Goal: Task Accomplishment & Management: Use online tool/utility

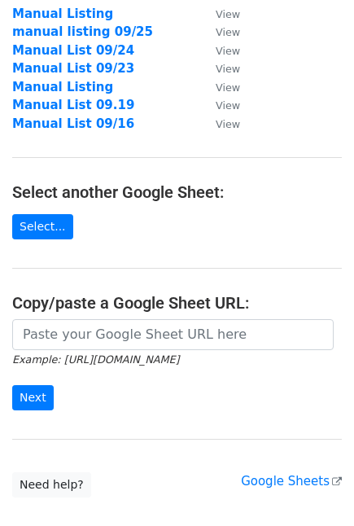
scroll to position [232, 0]
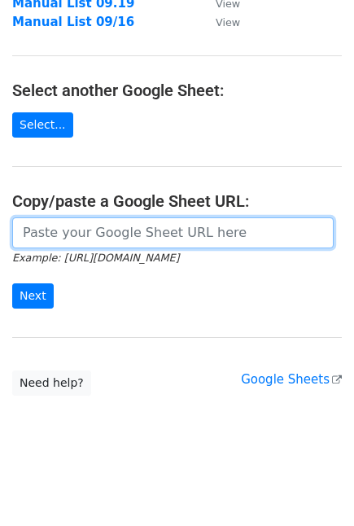
click at [98, 248] on input "url" at bounding box center [173, 233] width 322 height 31
paste input "https://docs.google.com/spreadsheets/d/190A0J3J5VUlJMoFs6GWOz0286um0ld02Ei4U0WR…"
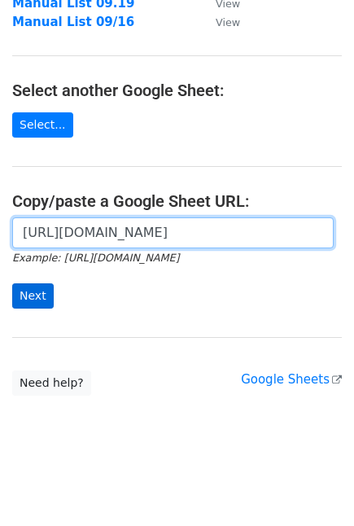
type input "https://docs.google.com/spreadsheets/d/190A0J3J5VUlJMoFs6GWOz0286um0ld02Ei4U0WR…"
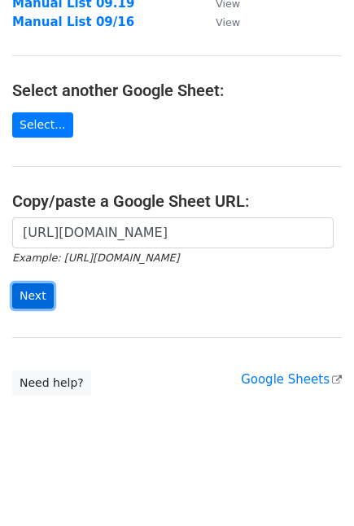
click at [41, 286] on input "Next" at bounding box center [33, 296] width 42 height 25
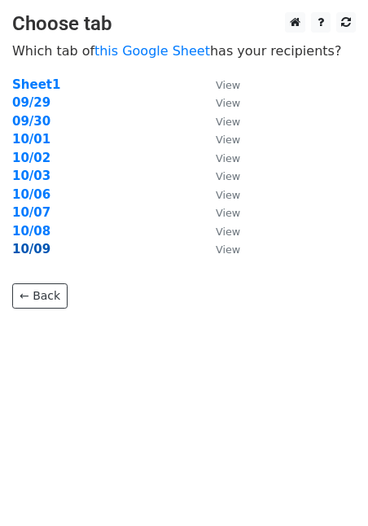
click at [30, 254] on strong "10/09" at bounding box center [31, 249] width 38 height 15
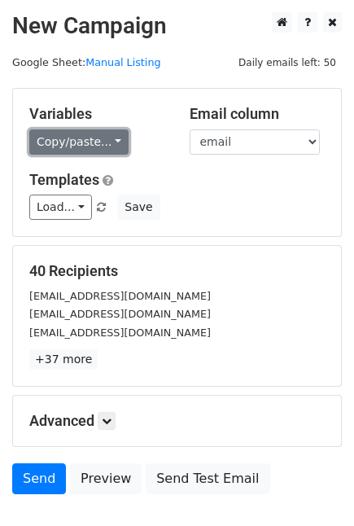
click at [42, 143] on link "Copy/paste..." at bounding box center [78, 142] width 99 height 25
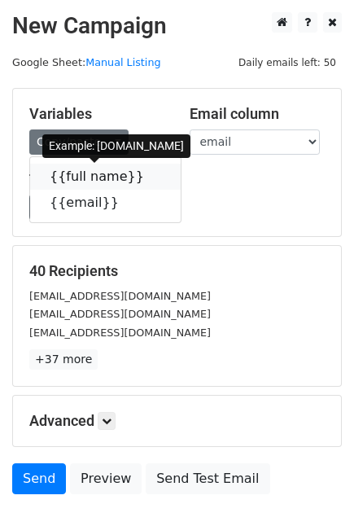
click at [73, 169] on link "{{full name}}" at bounding box center [105, 177] width 151 height 26
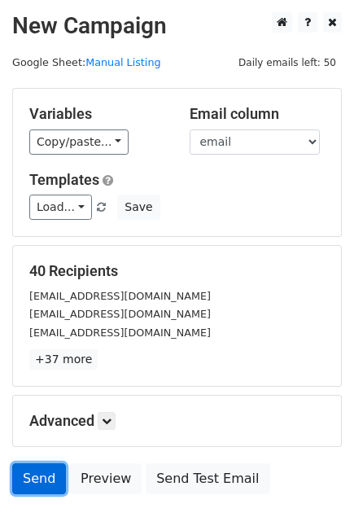
click at [51, 479] on link "Send" at bounding box center [39, 479] width 54 height 31
